Goal: Communication & Community: Participate in discussion

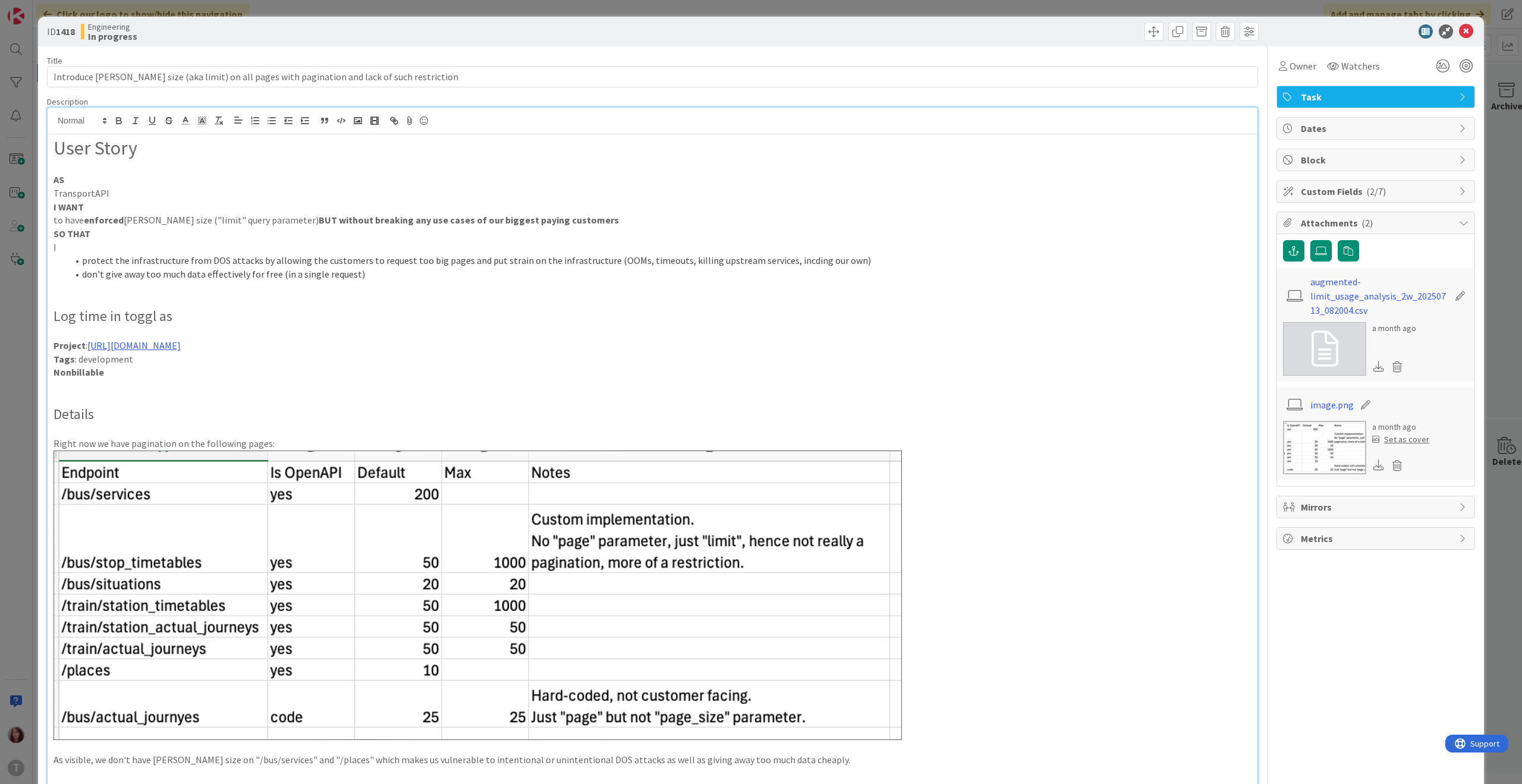
scroll to position [144, 0]
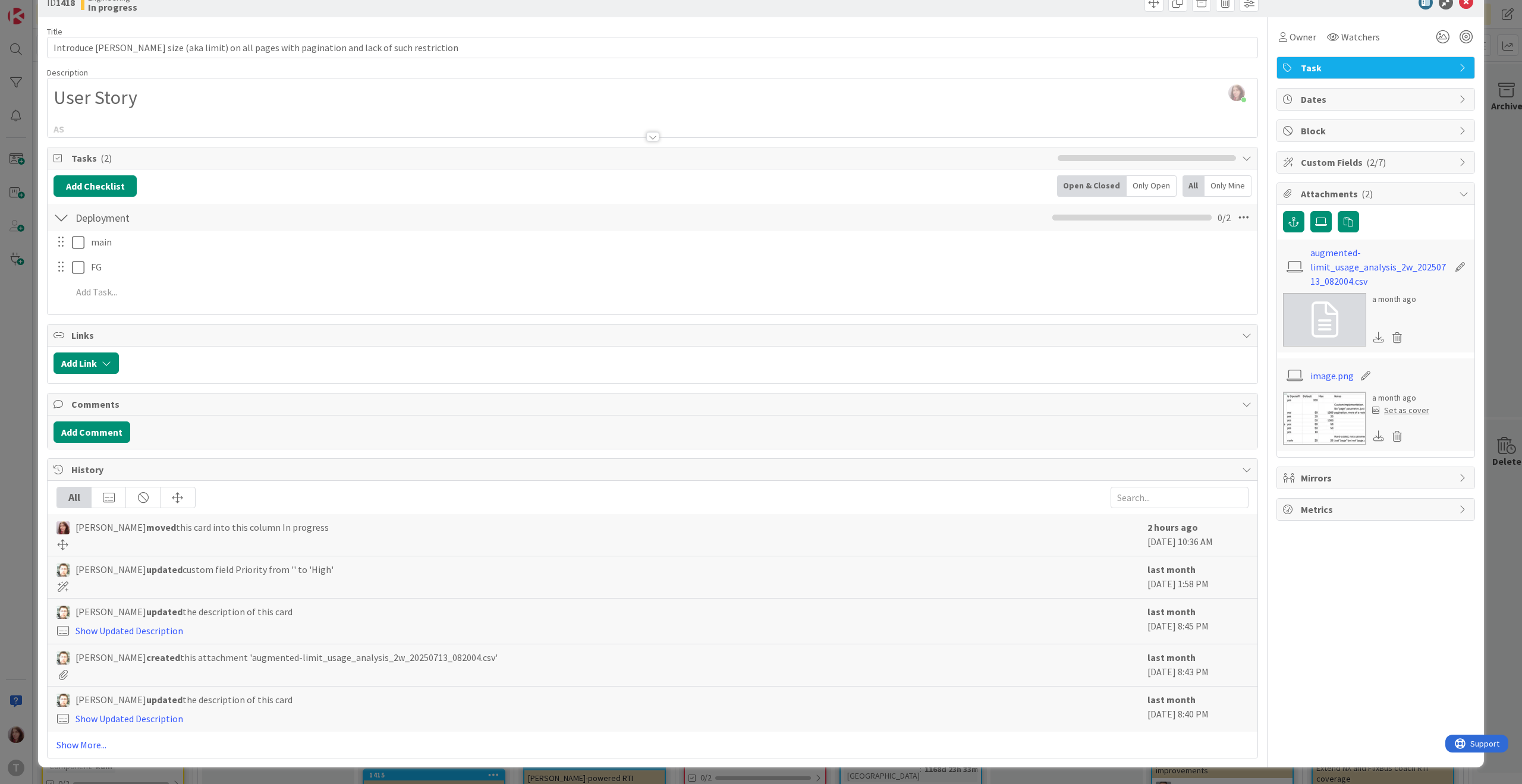
click at [103, 459] on div "History" at bounding box center [652, 470] width 1210 height 22
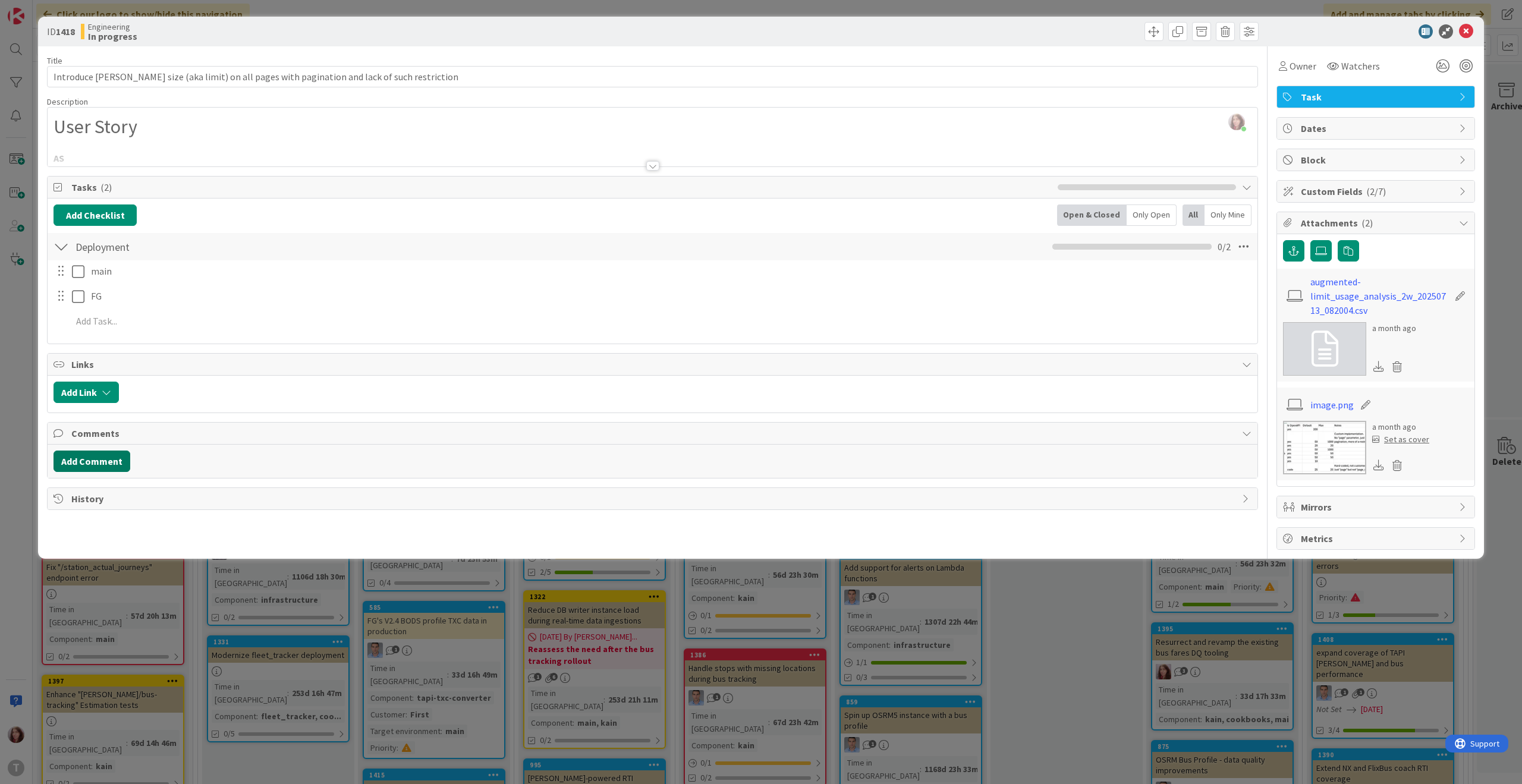
click at [115, 455] on button "Add Comment" at bounding box center [91, 461] width 76 height 21
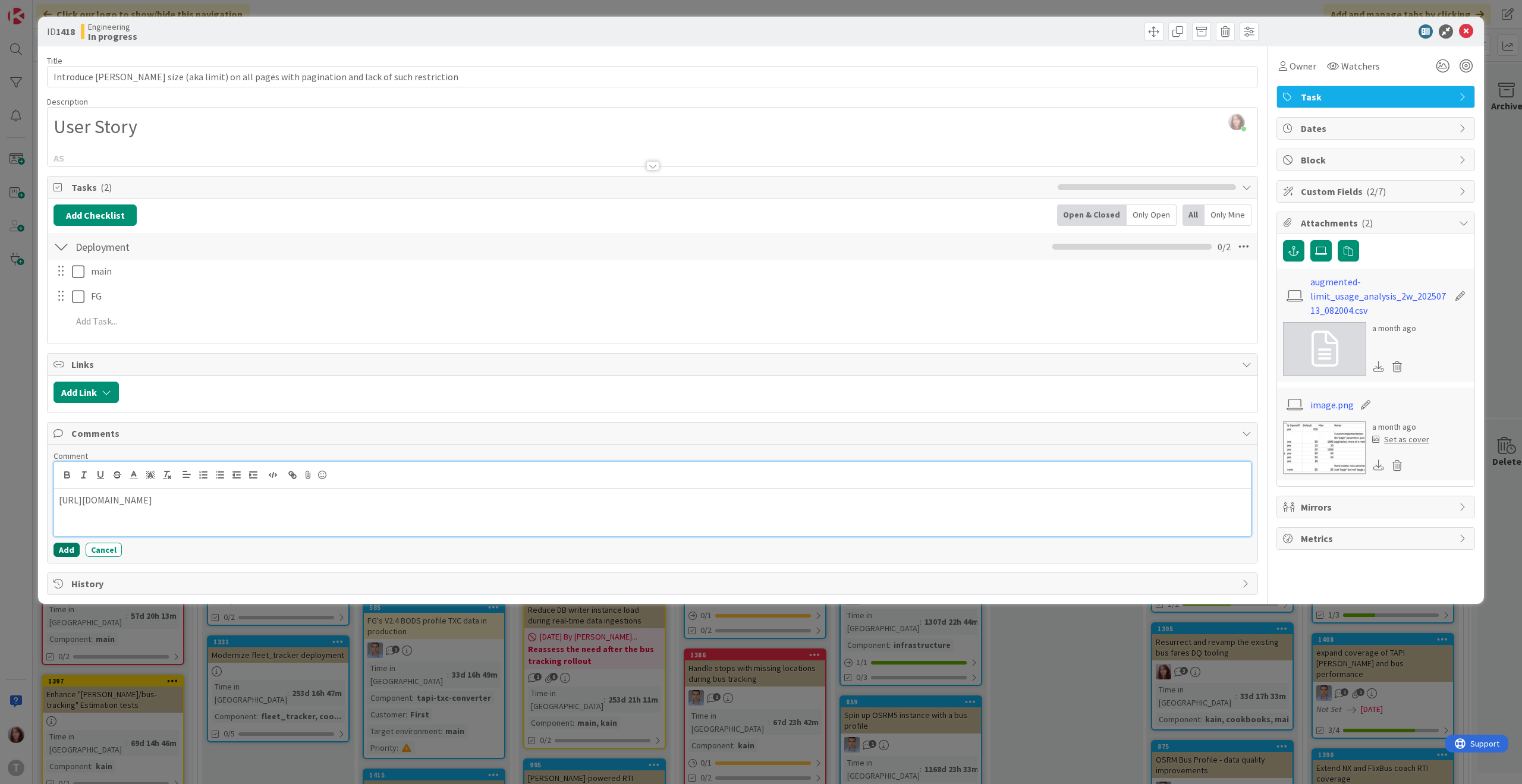
click at [63, 552] on button "Add" at bounding box center [67, 549] width 26 height 14
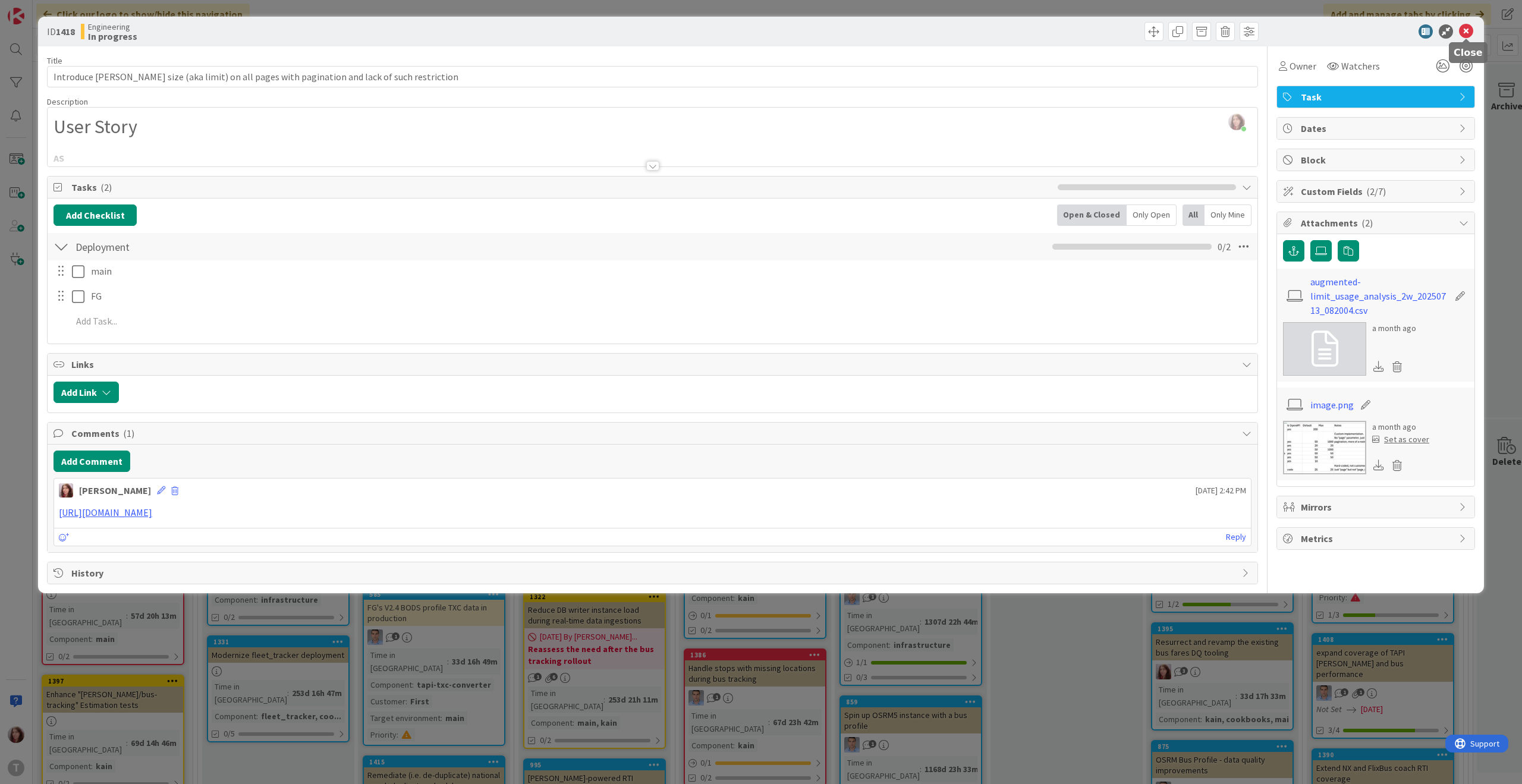
click at [1469, 33] on icon at bounding box center [1465, 31] width 14 height 14
